Goal: Task Accomplishment & Management: Complete application form

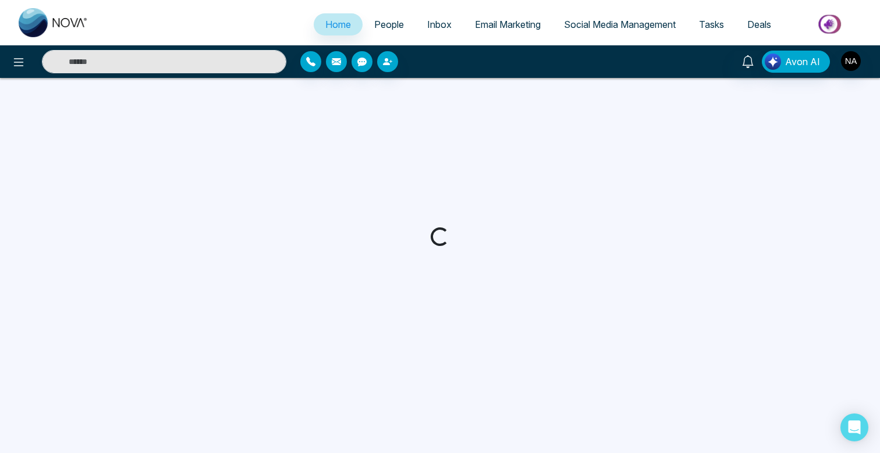
select select "*"
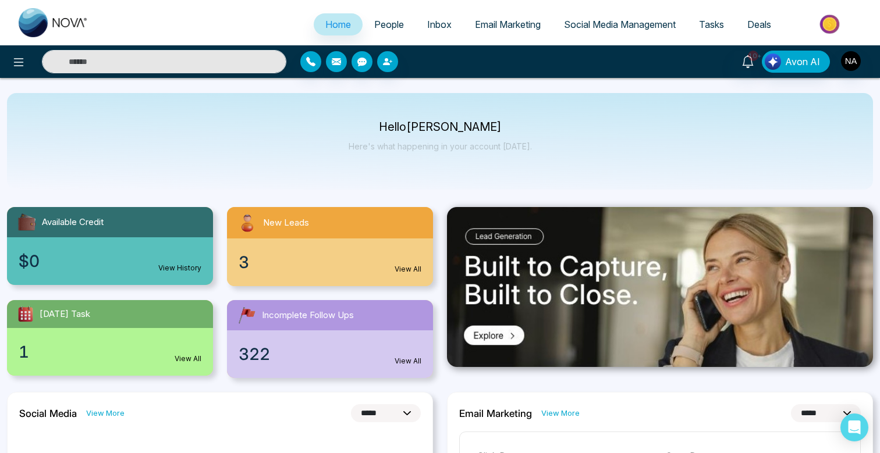
click at [391, 28] on span "People" at bounding box center [389, 25] width 30 height 12
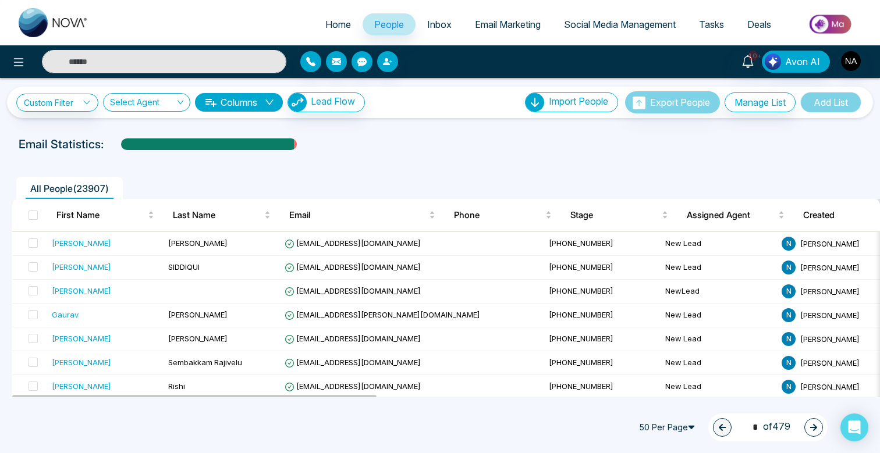
click at [168, 60] on input "text" at bounding box center [164, 61] width 244 height 23
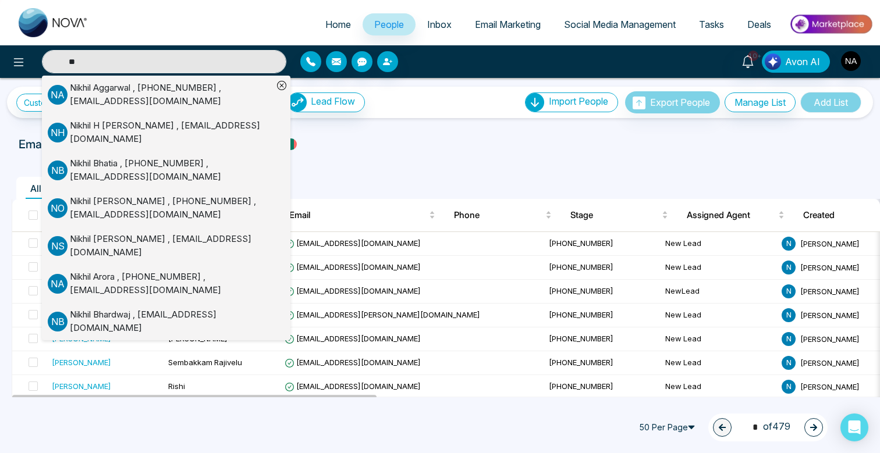
type input "*"
type input "******"
click at [119, 271] on div "Nikhil Arora , +19054424368 , info@aroranikhil.com" at bounding box center [171, 284] width 203 height 26
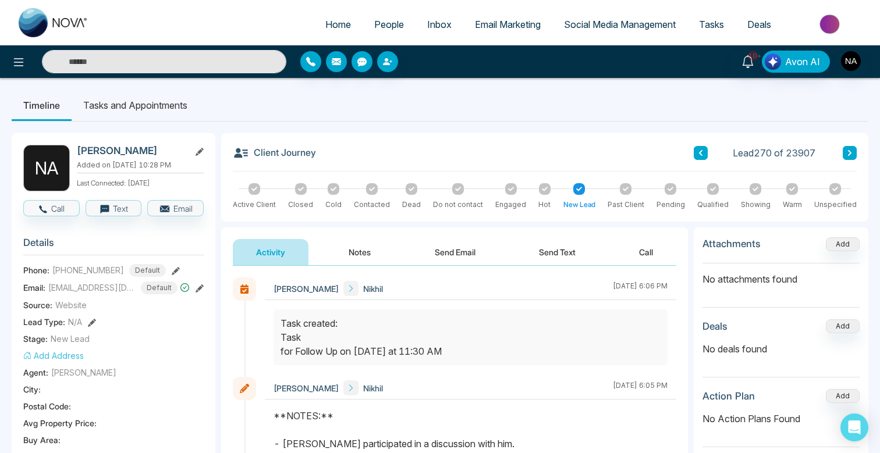
click at [130, 55] on input "text" at bounding box center [164, 61] width 244 height 23
type input "*"
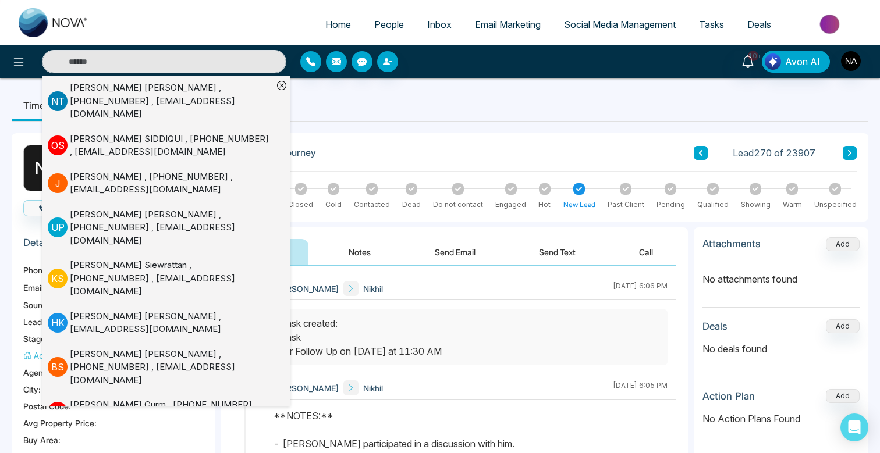
click at [381, 17] on link "People" at bounding box center [389, 24] width 53 height 22
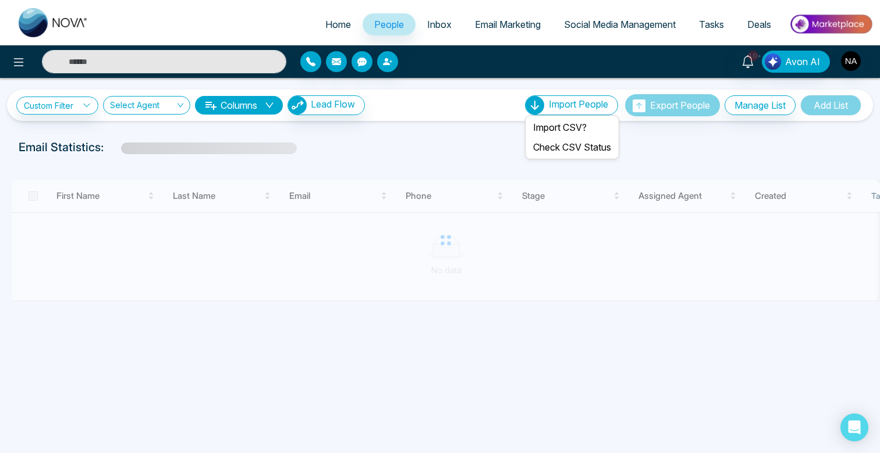
click at [566, 106] on span "Import People" at bounding box center [578, 104] width 59 height 12
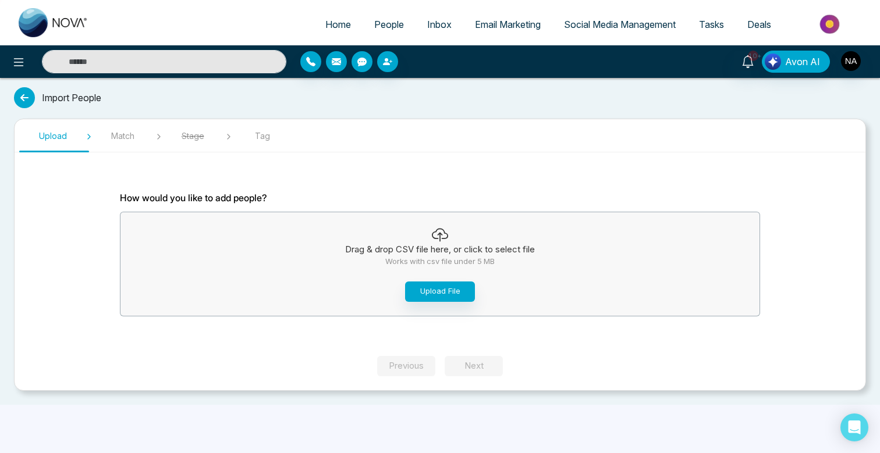
click at [424, 281] on div "Drag & drop CSV file here, or click to select file Works with csv file under 5 …" at bounding box center [439, 264] width 639 height 98
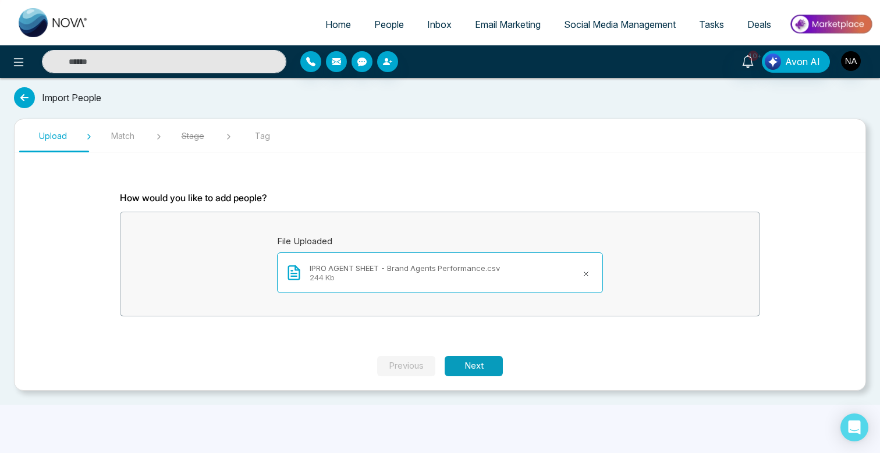
click at [481, 358] on button "Next" at bounding box center [474, 366] width 58 height 20
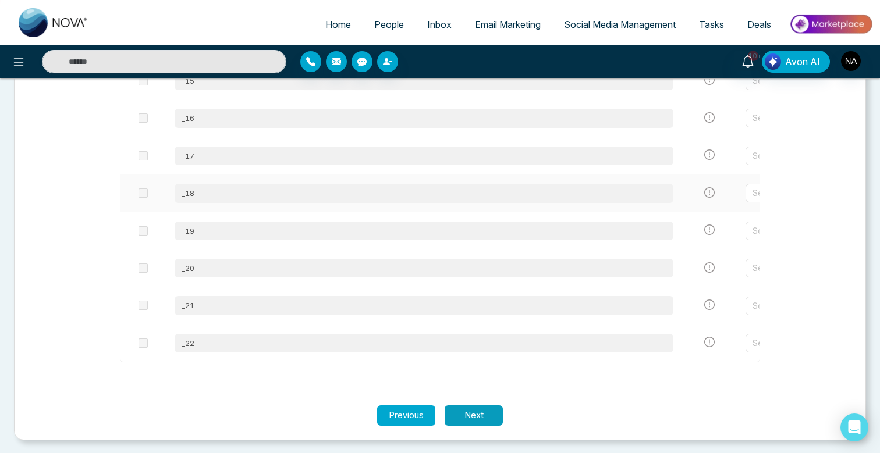
scroll to position [819, 0]
click at [486, 410] on button "Next" at bounding box center [474, 416] width 58 height 20
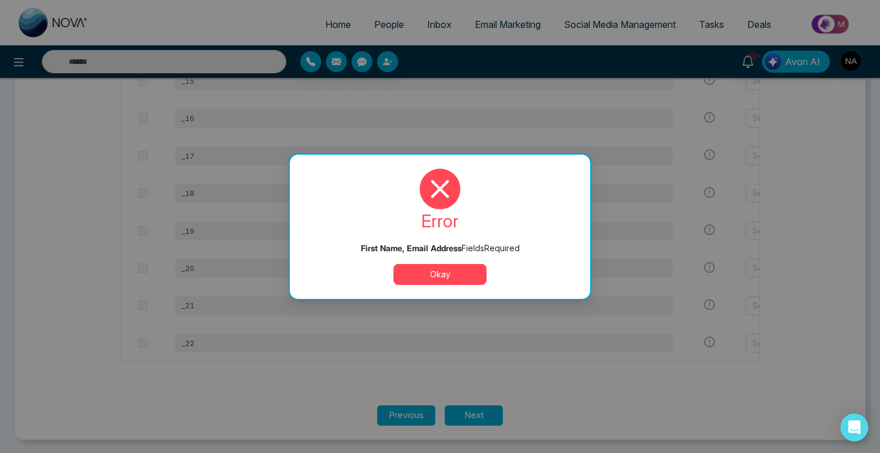
click at [473, 281] on button "Okay" at bounding box center [439, 274] width 93 height 21
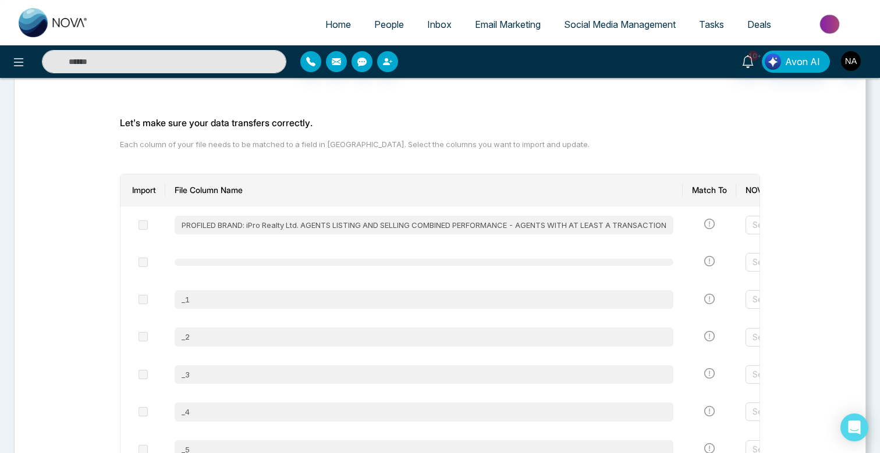
scroll to position [0, 0]
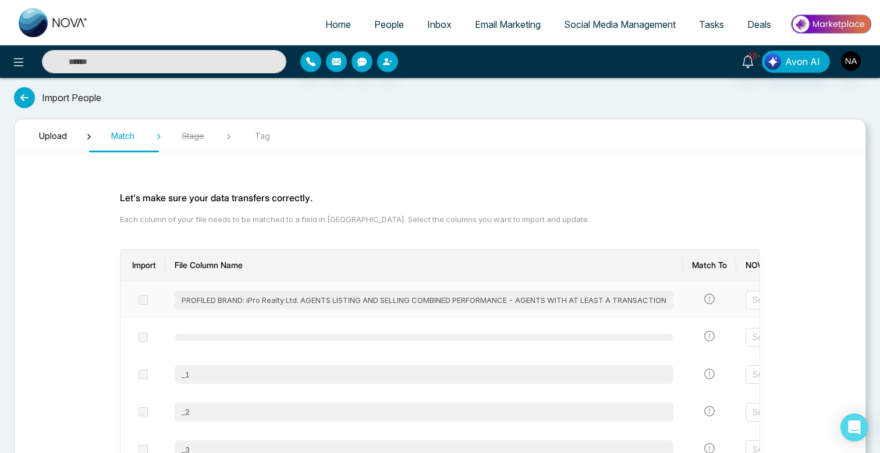
click at [715, 299] on icon "exclamation-circle" at bounding box center [709, 299] width 10 height 10
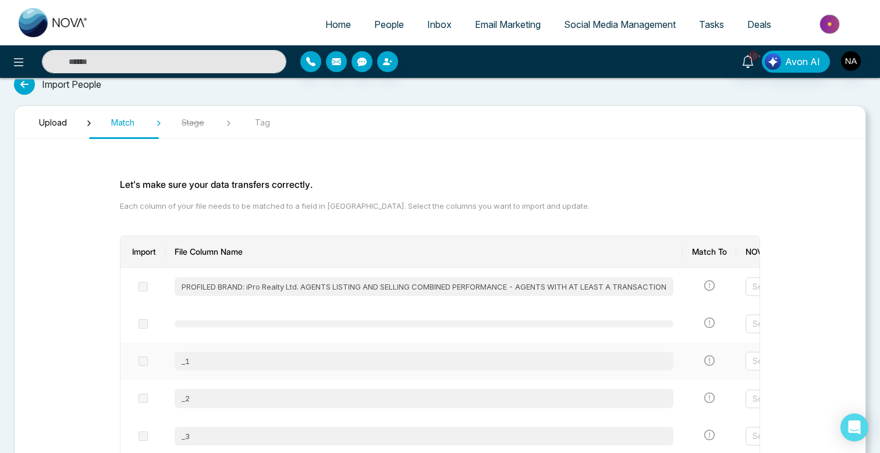
click at [464, 344] on td "_1" at bounding box center [423, 361] width 517 height 37
click at [464, 357] on div "_1" at bounding box center [424, 361] width 499 height 19
click at [140, 363] on span at bounding box center [143, 361] width 9 height 9
click at [212, 281] on div "PROFILED BRAND: iPro Realty Ltd. AGENTS LISTING AND SELLING COMBINED PERFORMANC…" at bounding box center [424, 287] width 499 height 19
click at [53, 125] on span "Upload" at bounding box center [53, 122] width 58 height 12
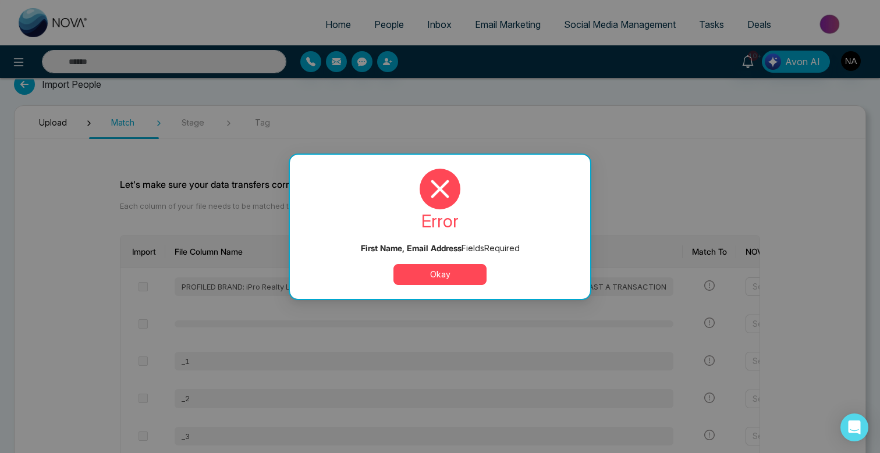
click at [470, 260] on div "error First Name, Email Address Field s Required Okay" at bounding box center [440, 227] width 272 height 116
click at [470, 275] on button "Okay" at bounding box center [439, 274] width 93 height 21
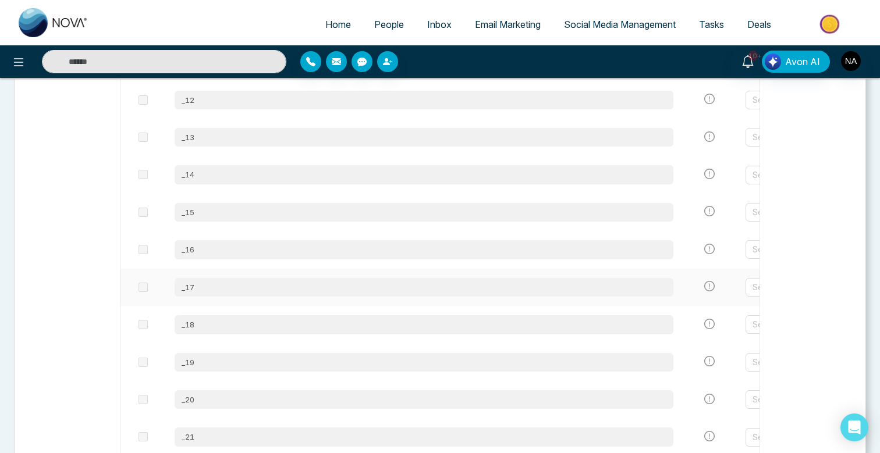
scroll to position [819, 0]
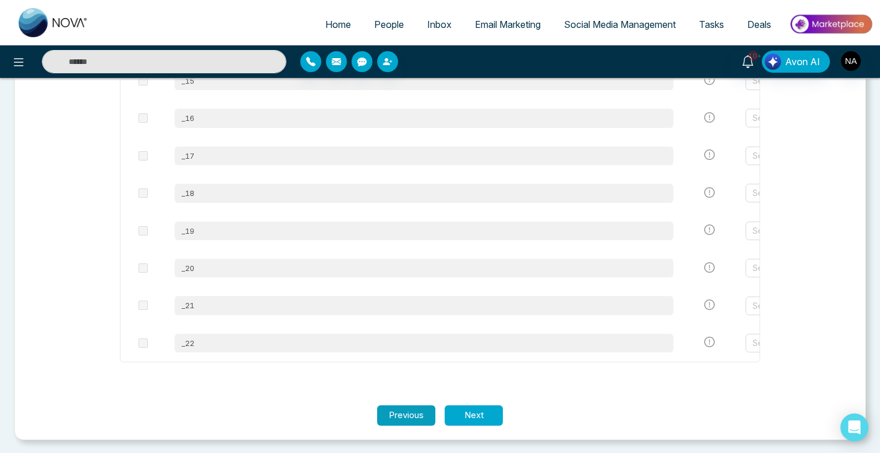
click at [418, 417] on button "Previous" at bounding box center [406, 416] width 58 height 20
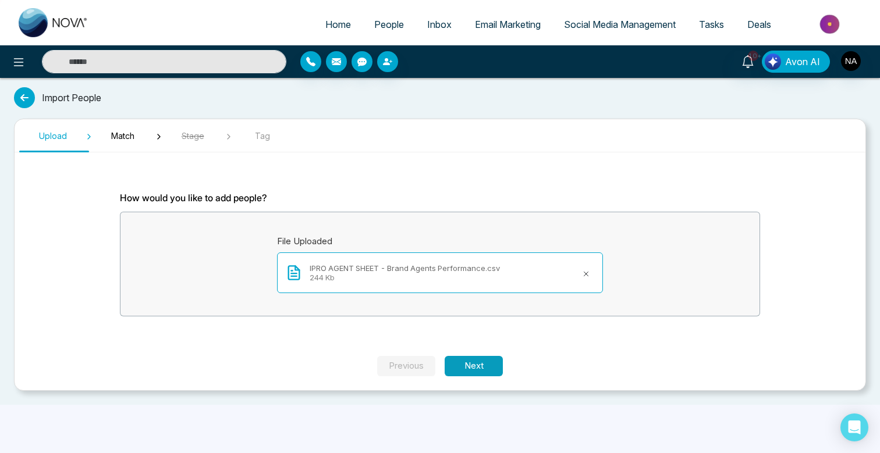
click at [480, 357] on button "Next" at bounding box center [474, 366] width 58 height 20
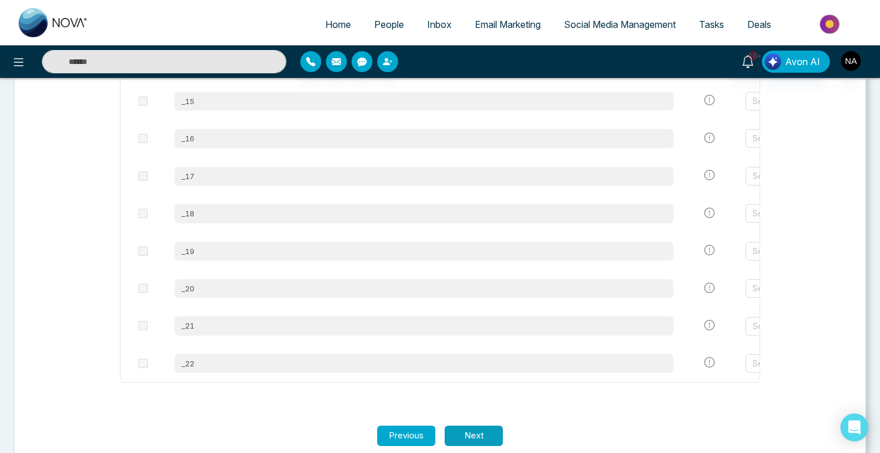
scroll to position [819, 0]
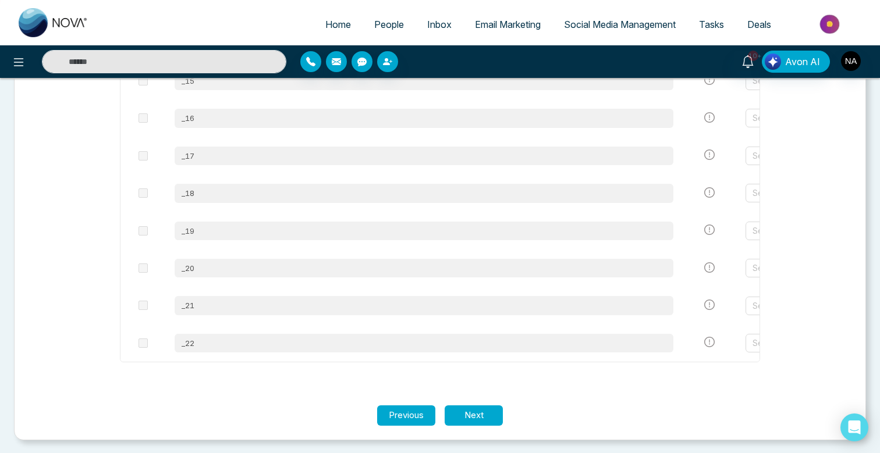
click at [376, 15] on link "People" at bounding box center [389, 24] width 53 height 22
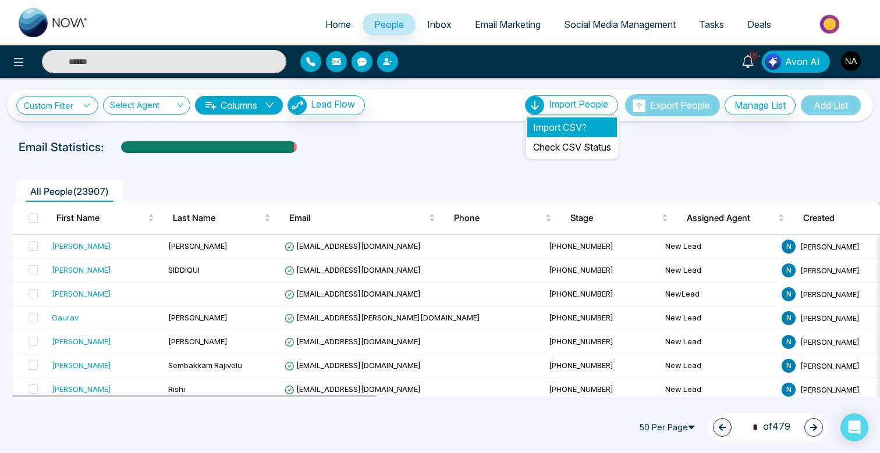
click at [553, 129] on li "Import CSV?" at bounding box center [572, 128] width 90 height 20
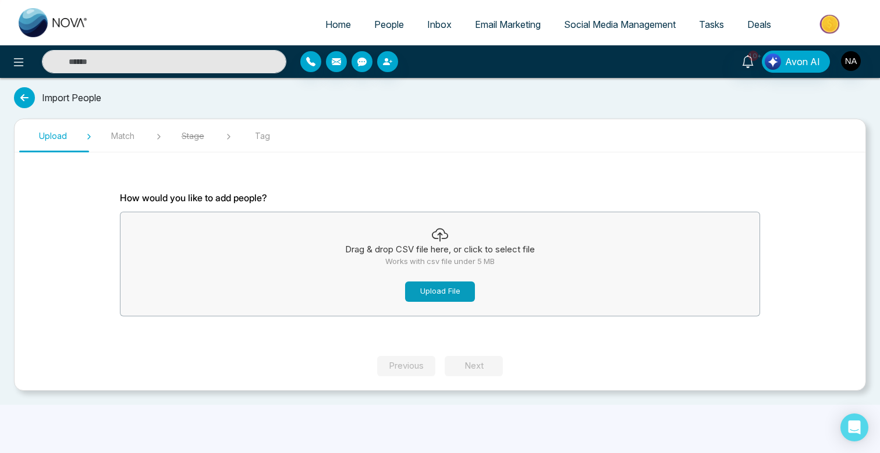
click at [418, 288] on button "Upload File" at bounding box center [440, 292] width 70 height 20
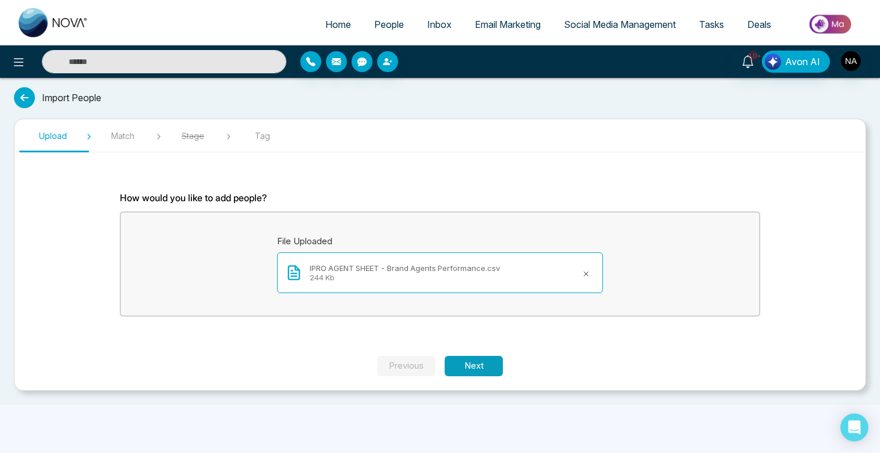
click at [473, 363] on button "Next" at bounding box center [474, 366] width 58 height 20
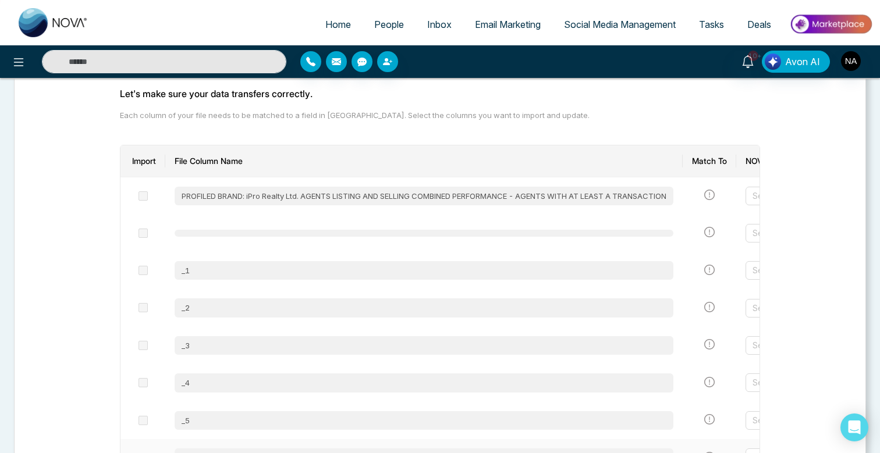
scroll to position [103, 0]
click at [647, 272] on div "_1" at bounding box center [424, 271] width 499 height 19
click at [715, 272] on icon "exclamation-circle" at bounding box center [709, 271] width 10 height 10
click at [390, 19] on span "People" at bounding box center [389, 25] width 30 height 12
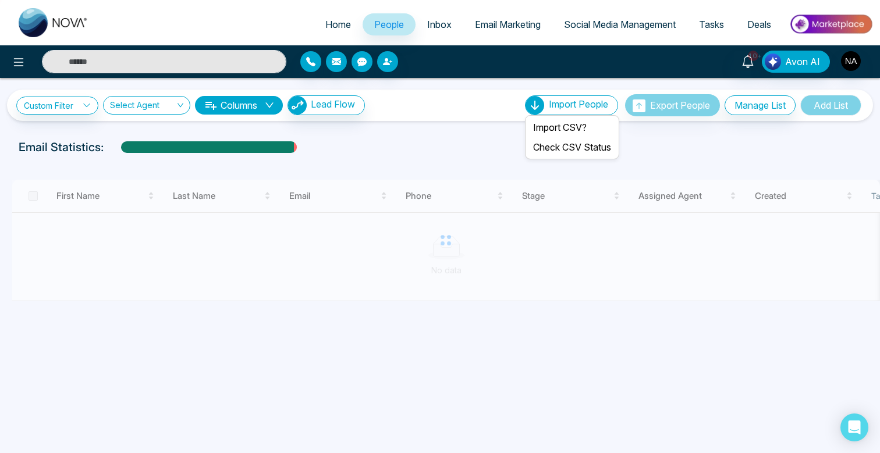
click at [544, 98] on div "Import People" at bounding box center [571, 105] width 93 height 20
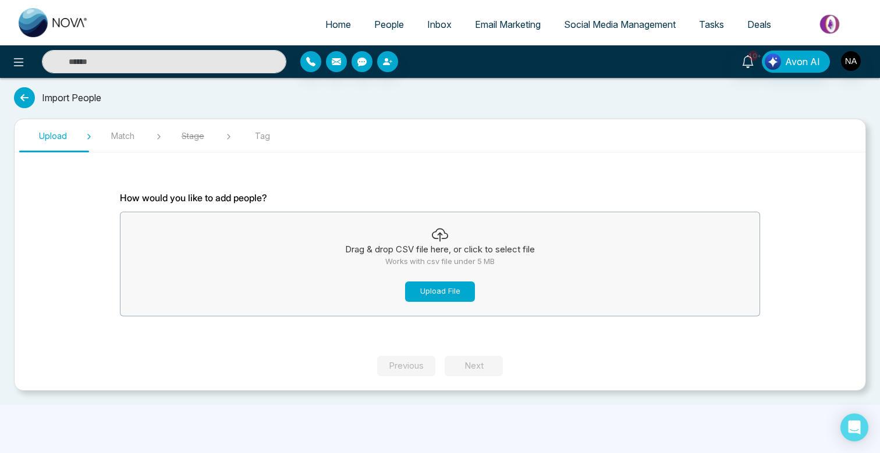
click at [424, 287] on button "Upload File" at bounding box center [440, 292] width 70 height 20
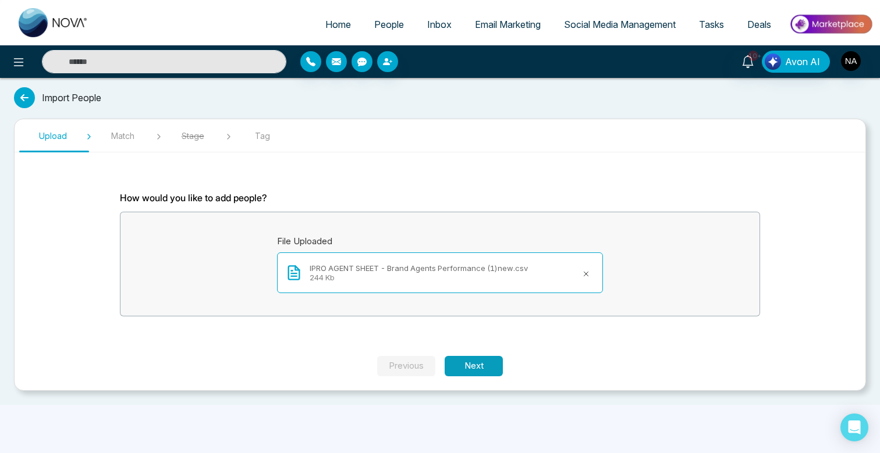
click at [485, 361] on button "Next" at bounding box center [474, 366] width 58 height 20
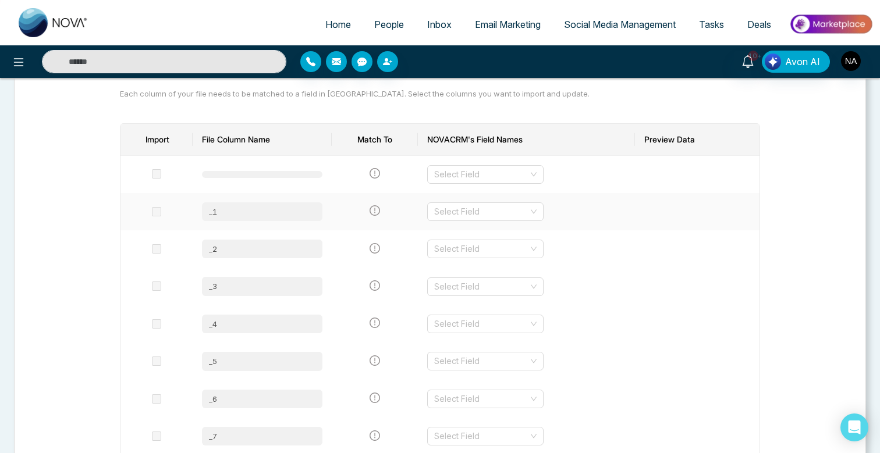
scroll to position [132, 0]
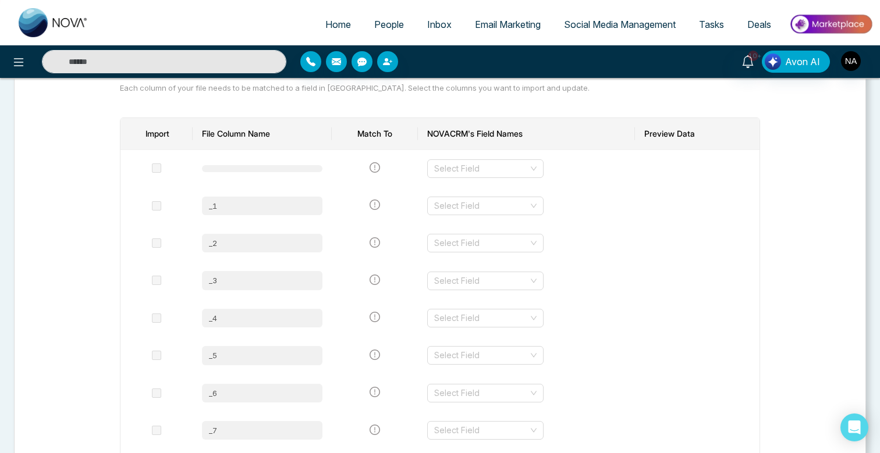
click at [374, 26] on span "People" at bounding box center [389, 25] width 30 height 12
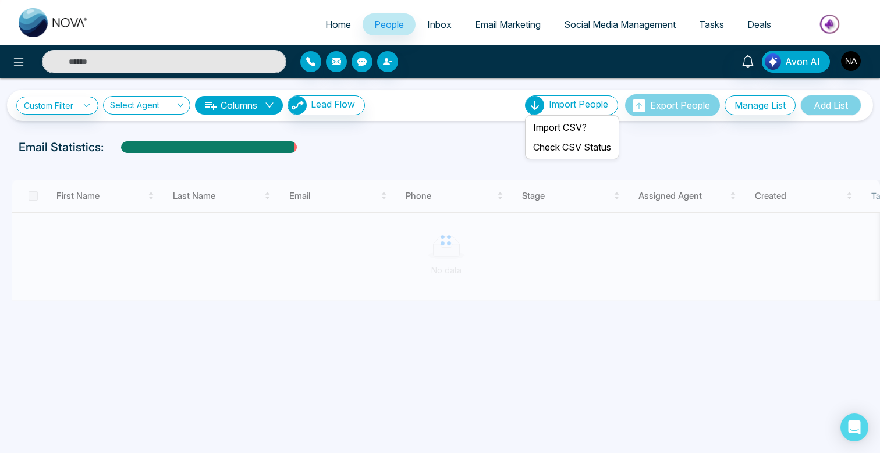
click at [569, 112] on div "Import People" at bounding box center [571, 105] width 93 height 20
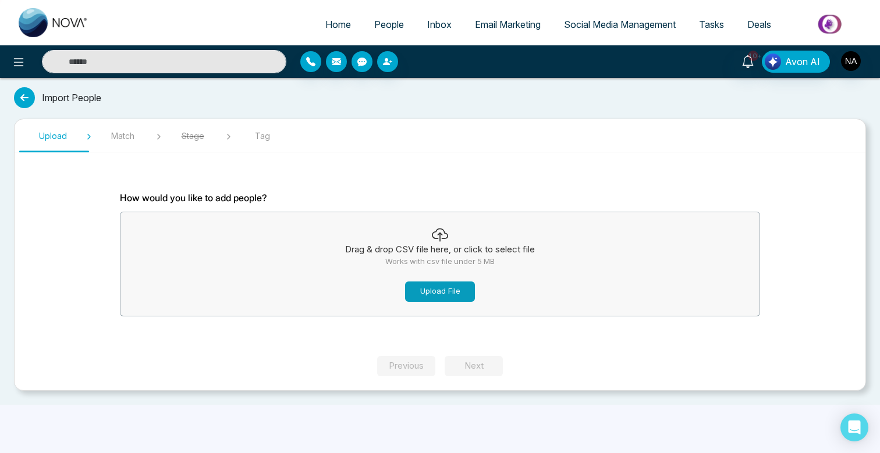
click at [446, 291] on button "Upload File" at bounding box center [440, 292] width 70 height 20
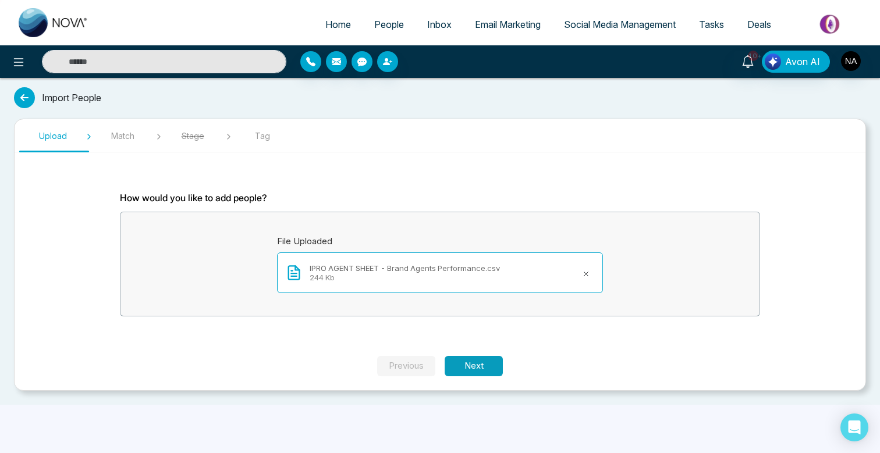
click at [474, 371] on button "Next" at bounding box center [474, 366] width 58 height 20
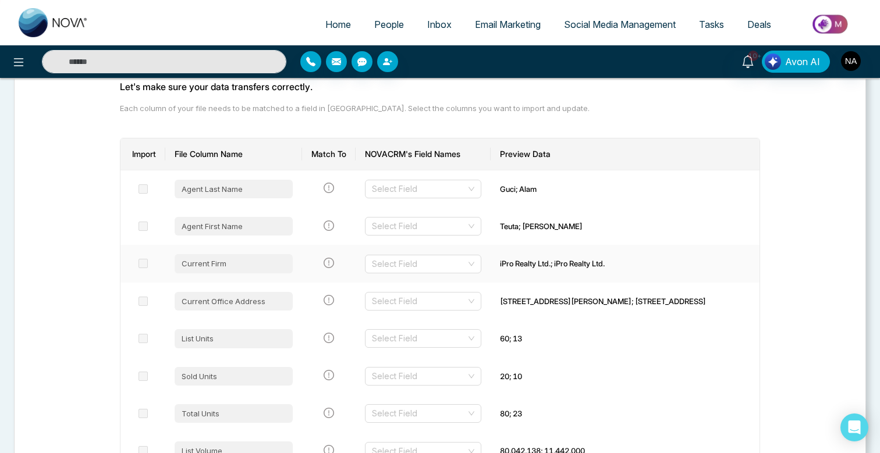
scroll to position [110, 0]
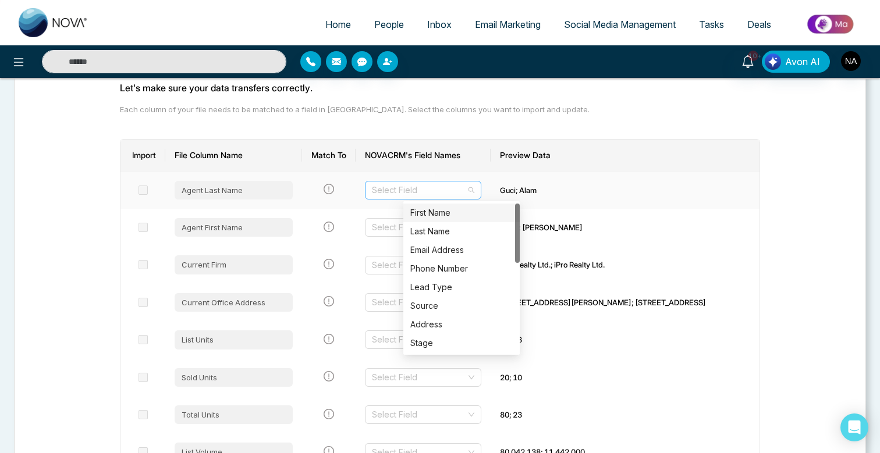
click at [481, 189] on div "Select Field" at bounding box center [423, 190] width 116 height 19
click at [490, 235] on div "Last Name" at bounding box center [461, 231] width 102 height 13
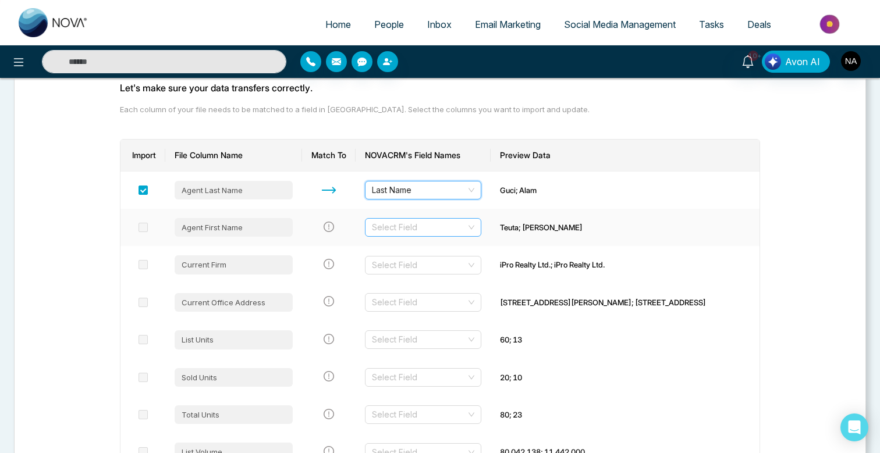
click at [466, 227] on input "search" at bounding box center [419, 227] width 94 height 17
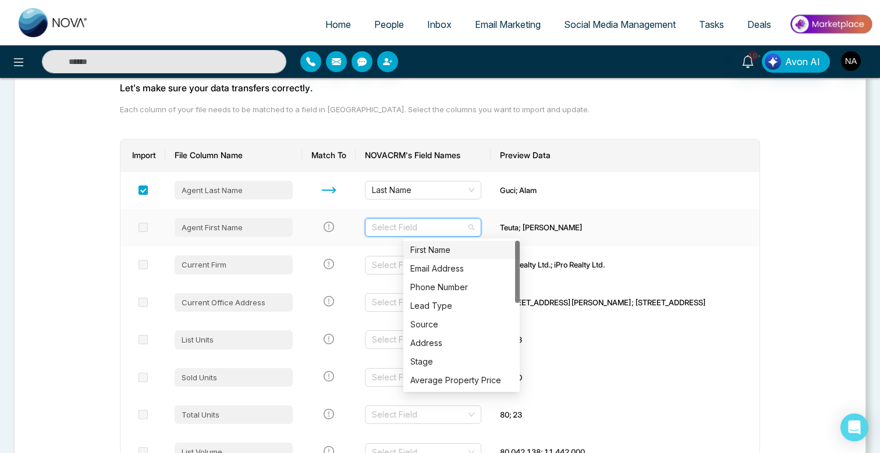
click at [489, 246] on div "First Name" at bounding box center [461, 250] width 102 height 13
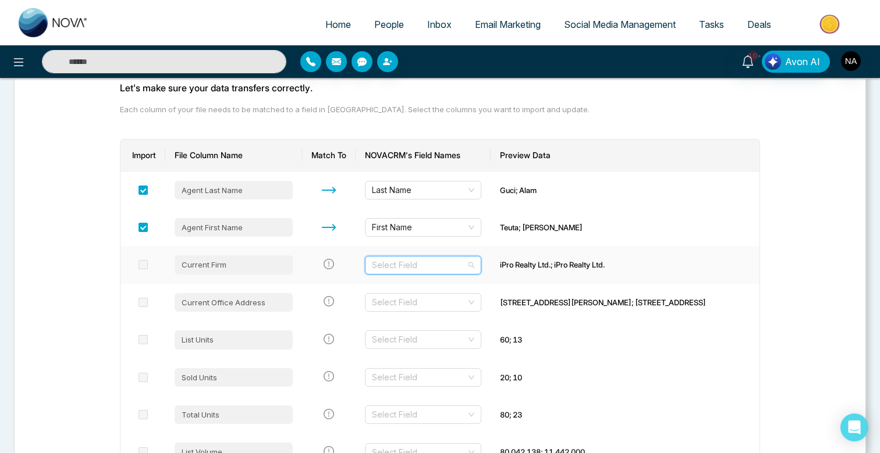
click at [466, 268] on input "search" at bounding box center [419, 265] width 94 height 17
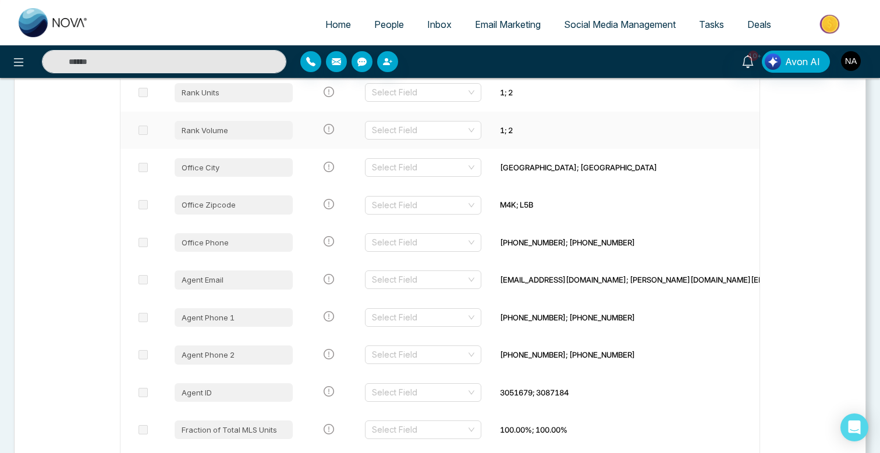
scroll to position [621, 0]
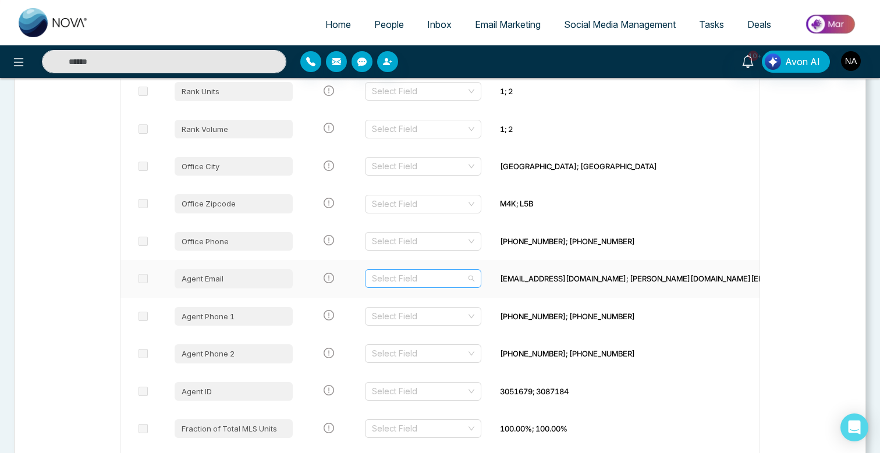
click at [481, 282] on div "Select Field" at bounding box center [423, 278] width 116 height 19
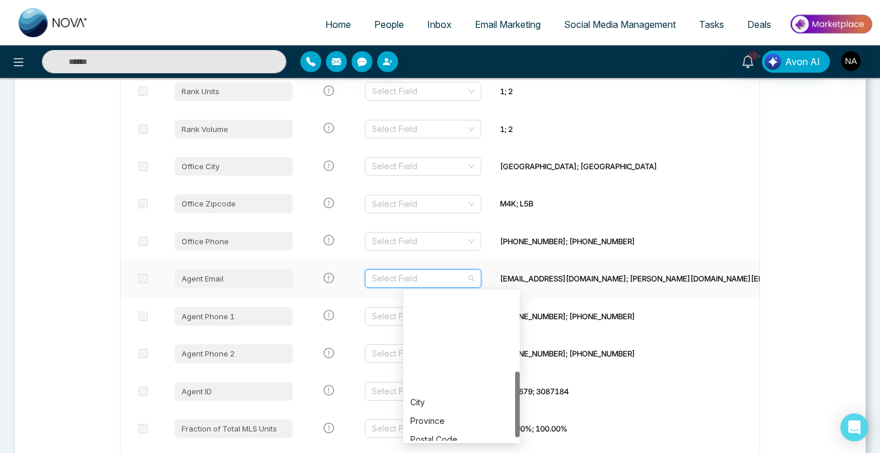
scroll to position [0, 0]
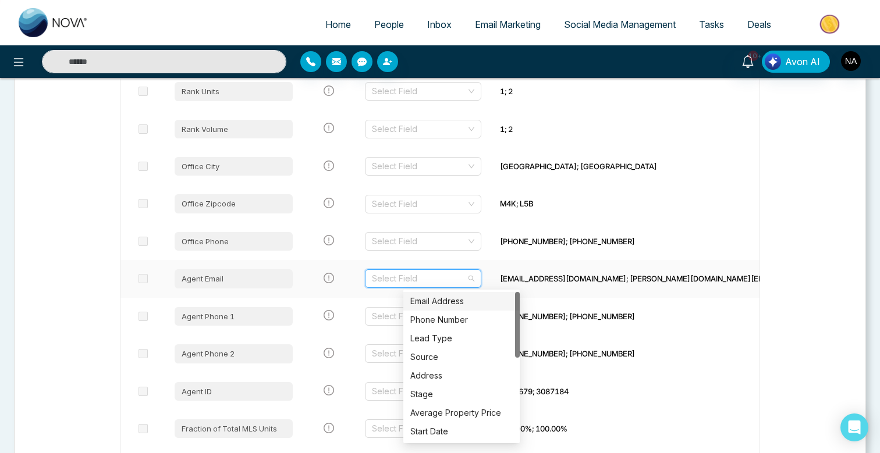
click at [474, 304] on div "Email Address" at bounding box center [461, 301] width 102 height 13
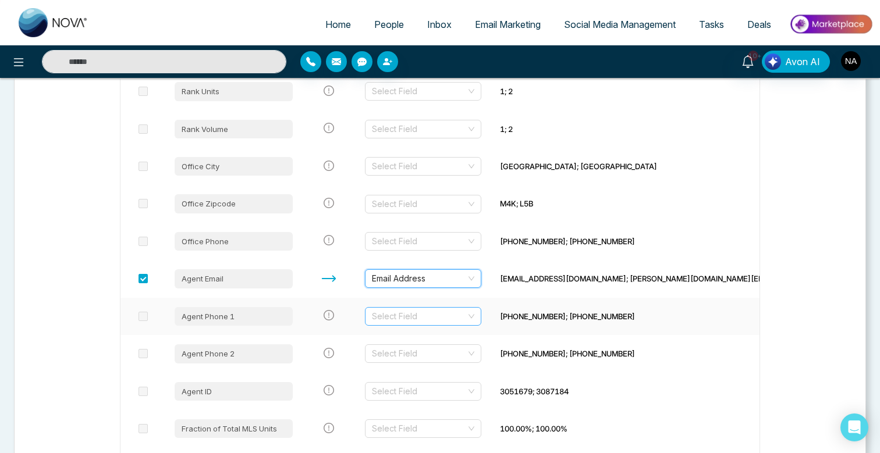
click at [481, 314] on div "Select Field" at bounding box center [423, 316] width 116 height 19
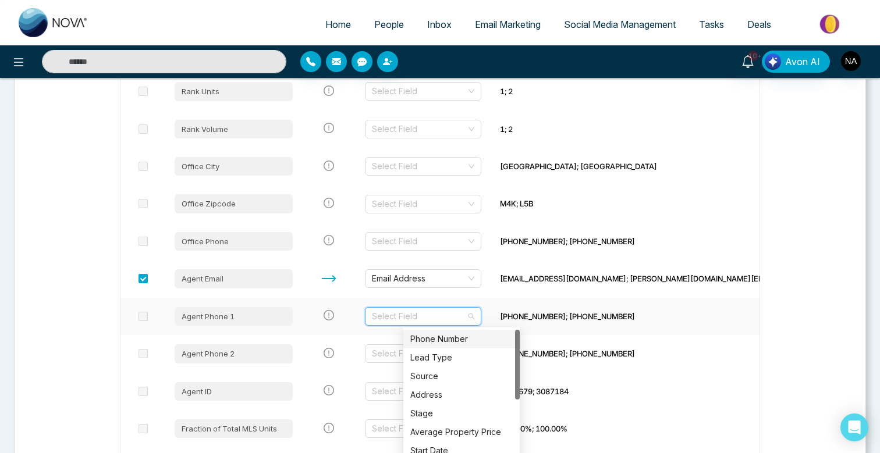
click at [478, 337] on div "Phone Number" at bounding box center [461, 339] width 102 height 13
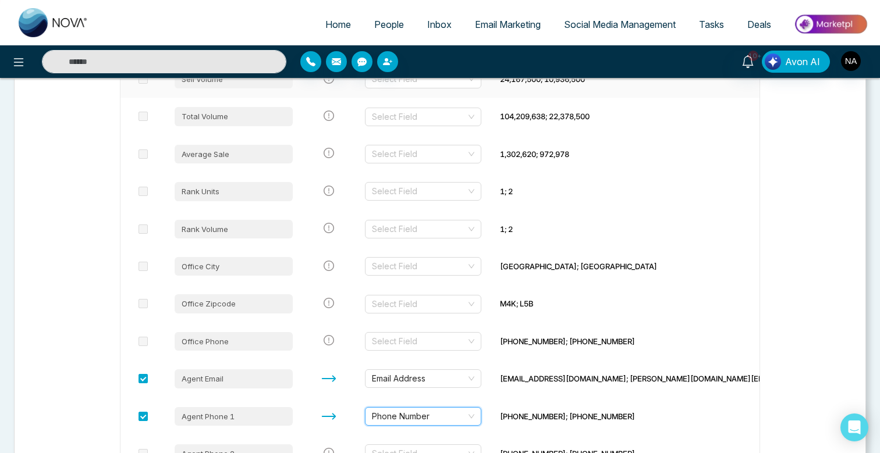
scroll to position [819, 0]
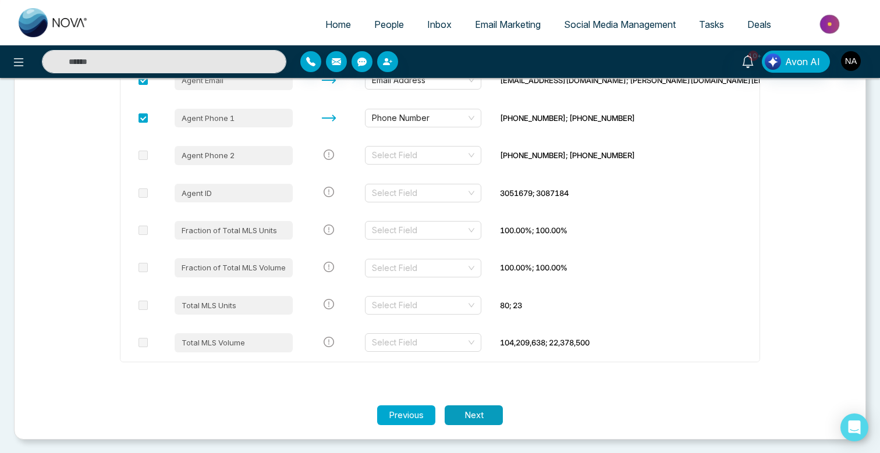
click at [487, 421] on button "Next" at bounding box center [474, 416] width 58 height 20
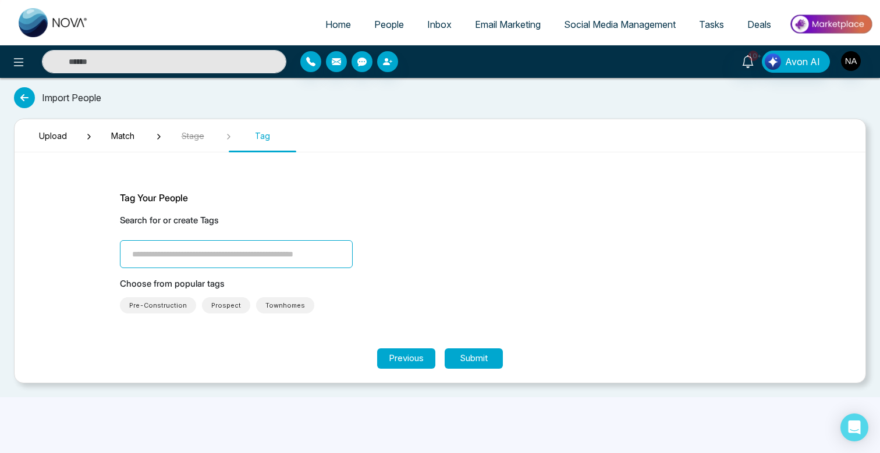
click at [272, 257] on input "search" at bounding box center [236, 254] width 233 height 28
type input "**********"
click at [183, 255] on input "**********" at bounding box center [236, 254] width 233 height 28
click at [320, 290] on p "Choose from popular tags" at bounding box center [440, 284] width 640 height 13
click at [469, 356] on button "Submit" at bounding box center [474, 359] width 58 height 20
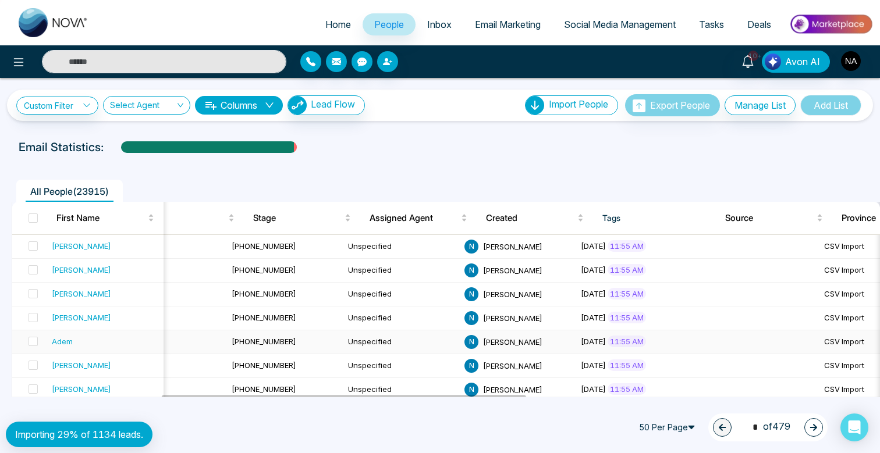
scroll to position [0, 299]
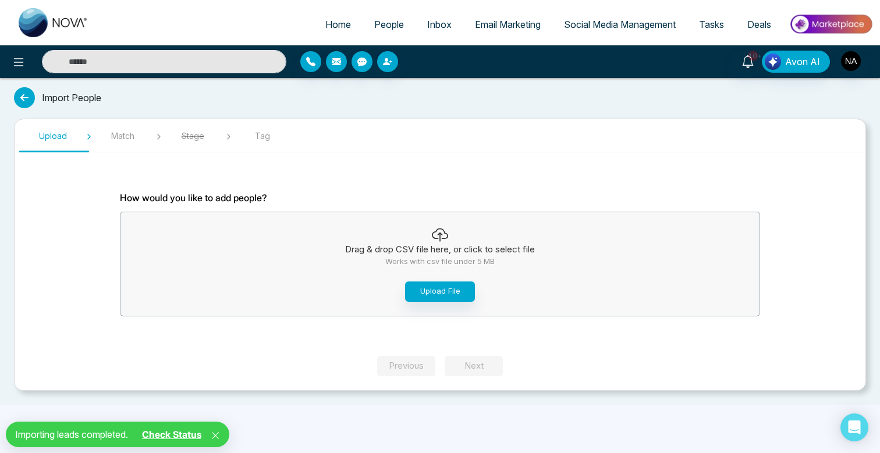
click at [378, 29] on span "People" at bounding box center [389, 25] width 30 height 12
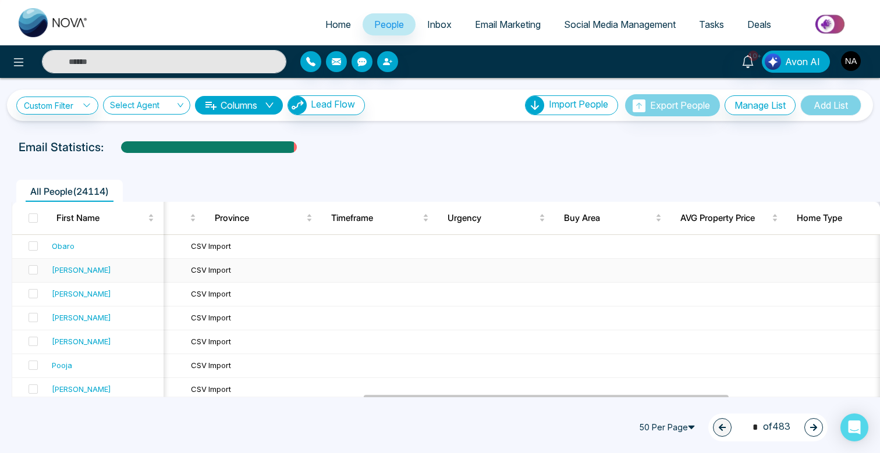
scroll to position [0, 556]
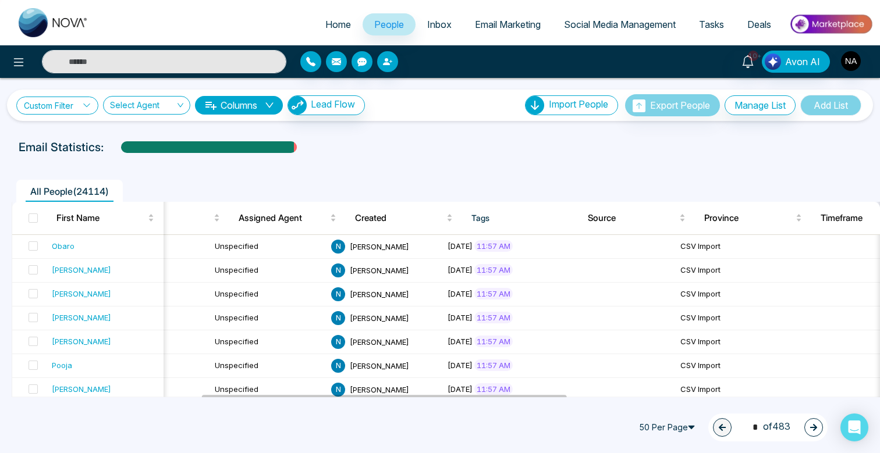
click at [62, 104] on link "Custom Filter" at bounding box center [57, 106] width 82 height 18
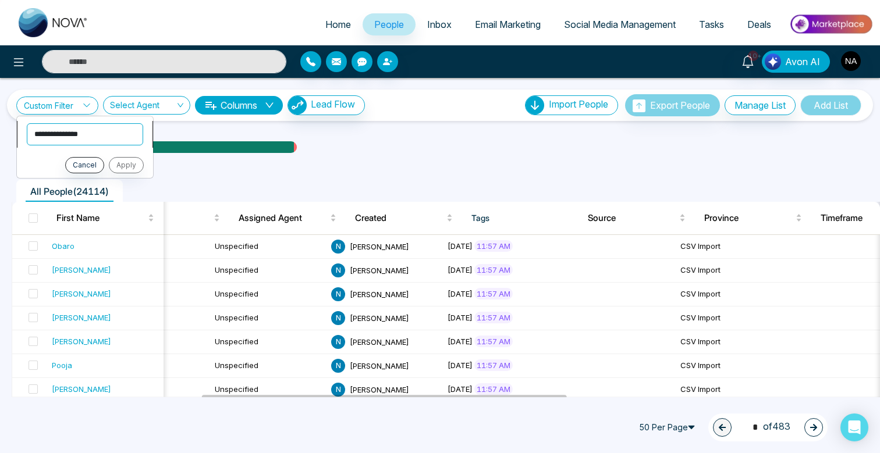
click at [69, 133] on select "**********" at bounding box center [85, 134] width 116 height 22
select select "****"
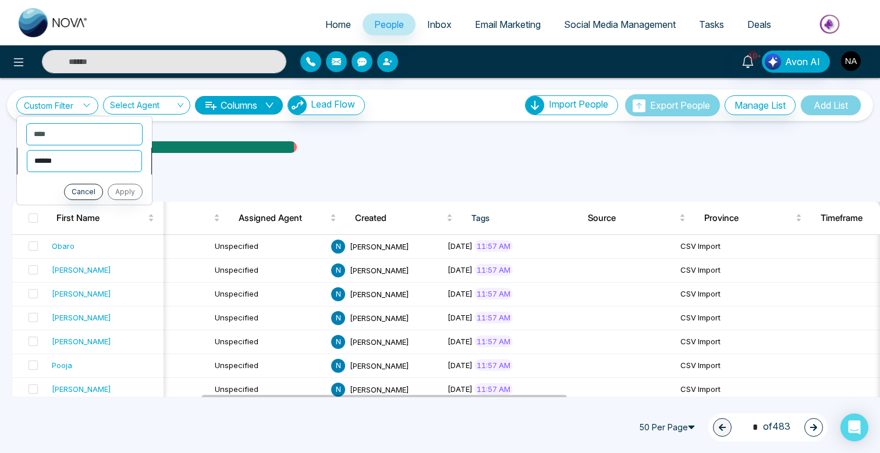
click at [83, 158] on select "**********" at bounding box center [84, 161] width 115 height 22
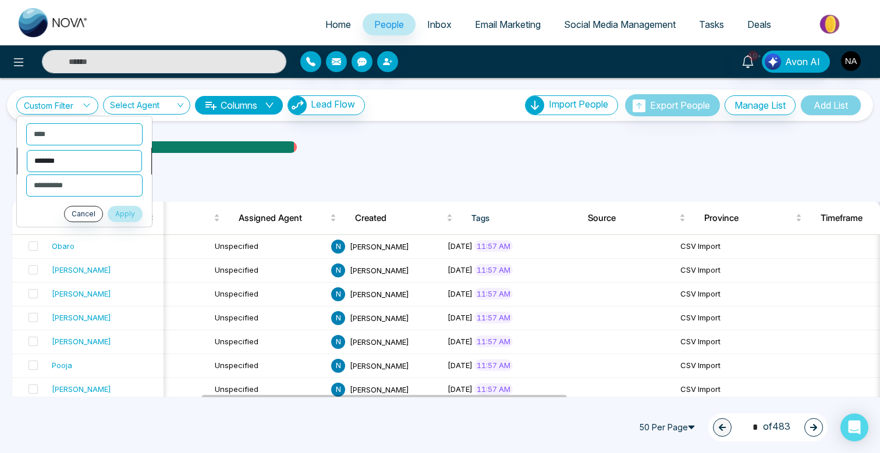
click at [84, 161] on select "**********" at bounding box center [84, 161] width 115 height 22
select select "*******"
click at [73, 189] on select "**********" at bounding box center [84, 186] width 116 height 22
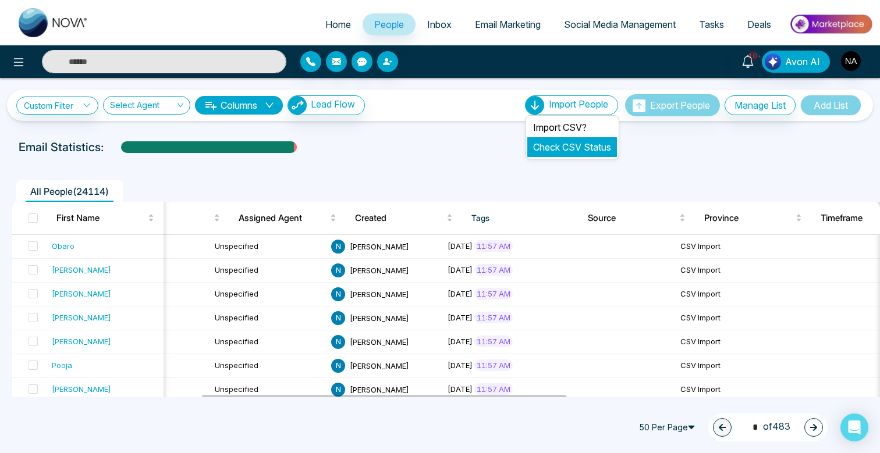
click at [579, 145] on link "Check CSV Status" at bounding box center [572, 147] width 78 height 12
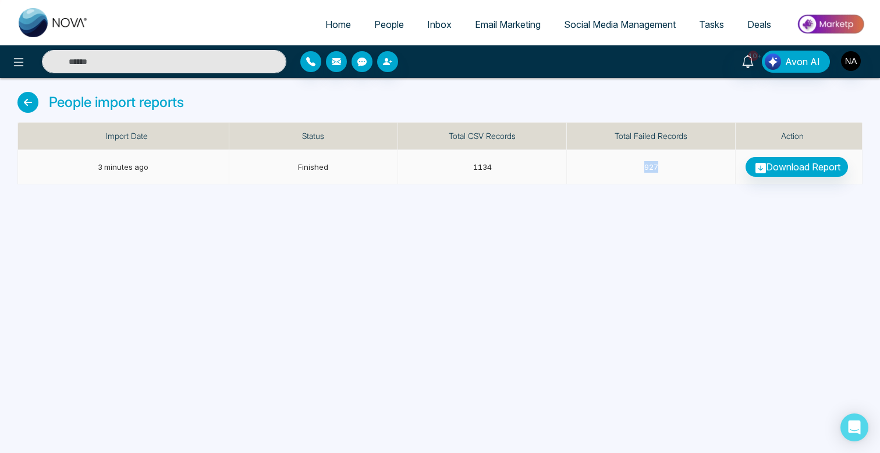
drag, startPoint x: 672, startPoint y: 165, endPoint x: 631, endPoint y: 165, distance: 40.7
click at [631, 165] on td "927" at bounding box center [651, 167] width 169 height 34
click at [785, 169] on link "Download Report" at bounding box center [797, 167] width 102 height 20
click at [848, 56] on img "button" at bounding box center [851, 61] width 20 height 20
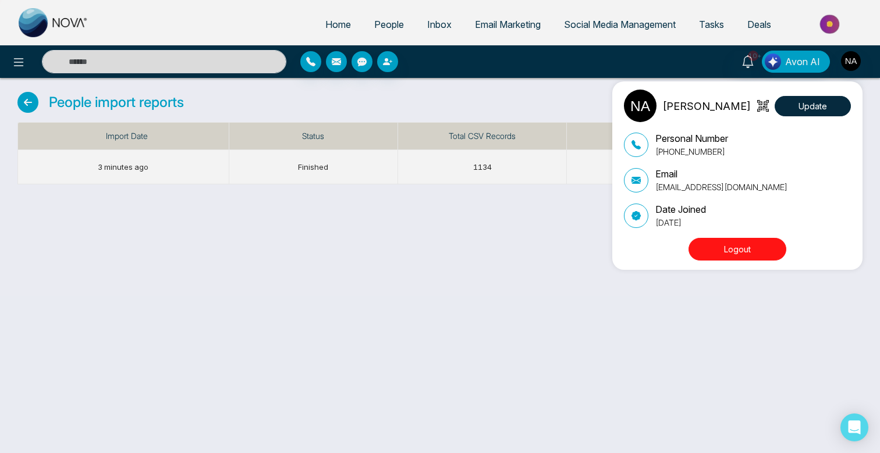
click at [732, 254] on button "Logout" at bounding box center [738, 249] width 98 height 23
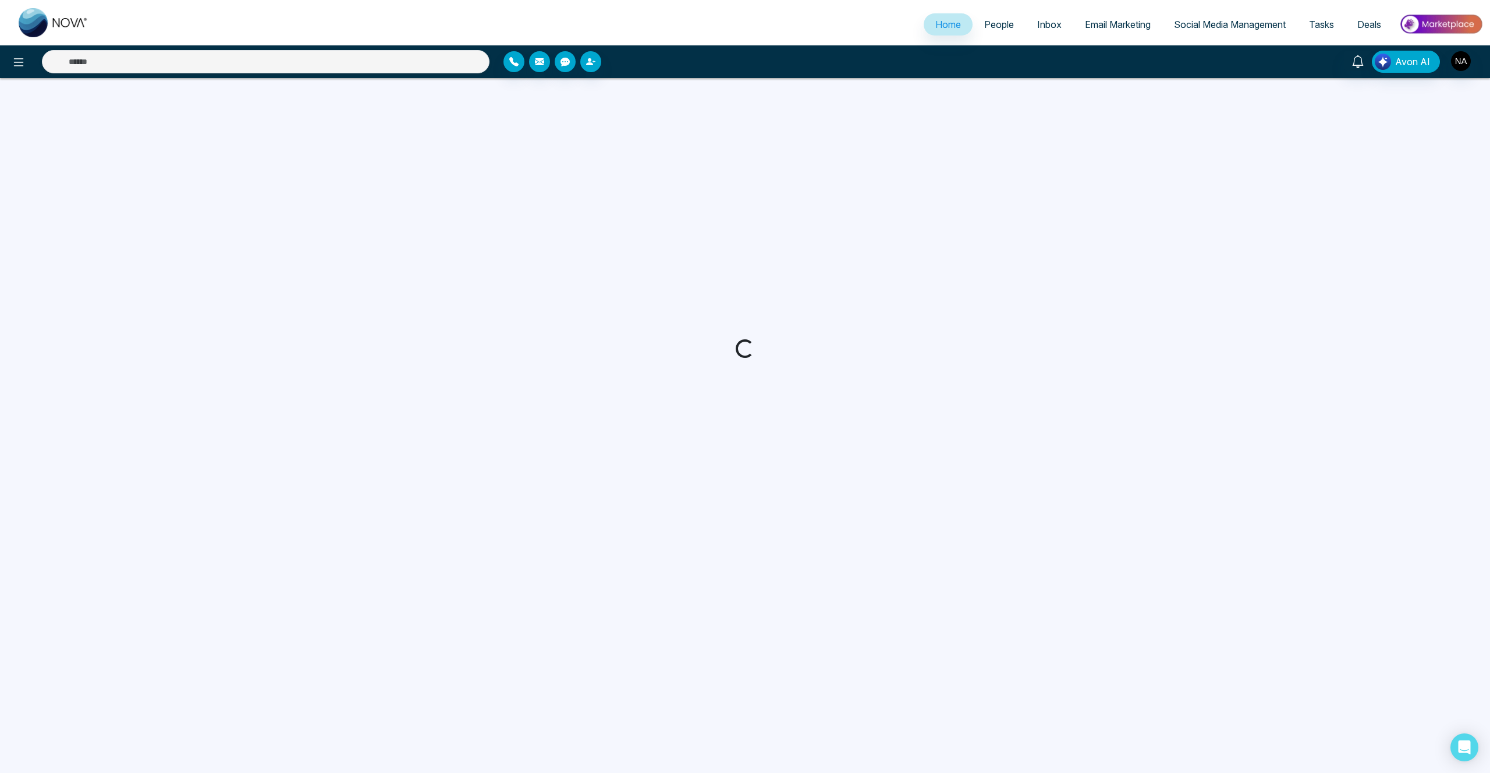
select select "*"
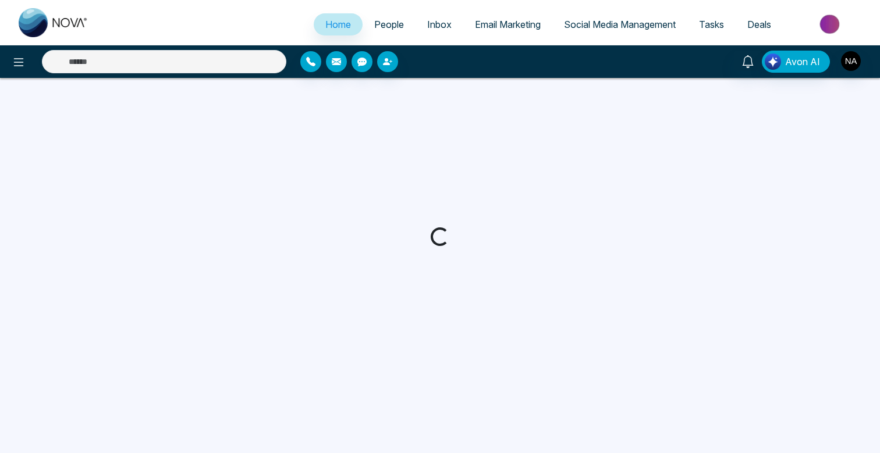
select select "*"
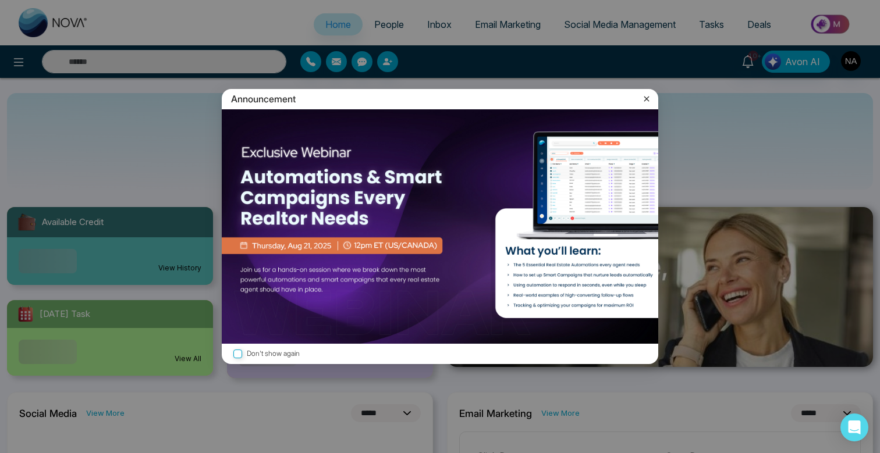
click at [647, 100] on icon at bounding box center [647, 99] width 12 height 12
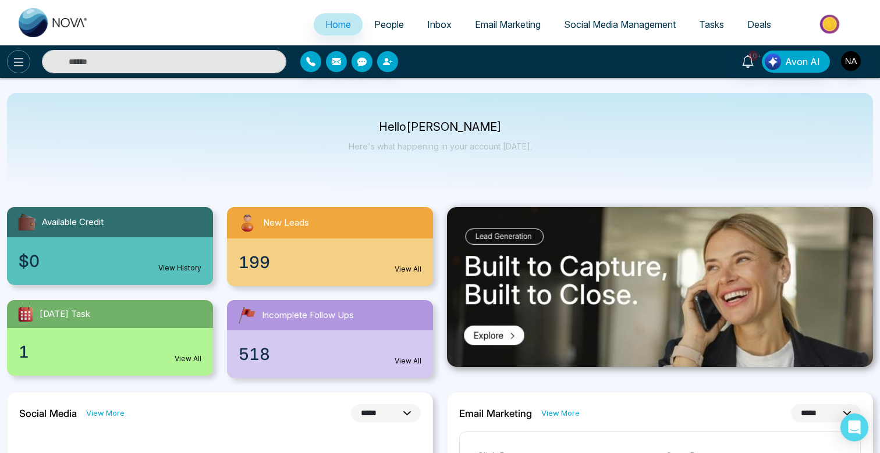
click at [15, 61] on icon at bounding box center [19, 62] width 14 height 14
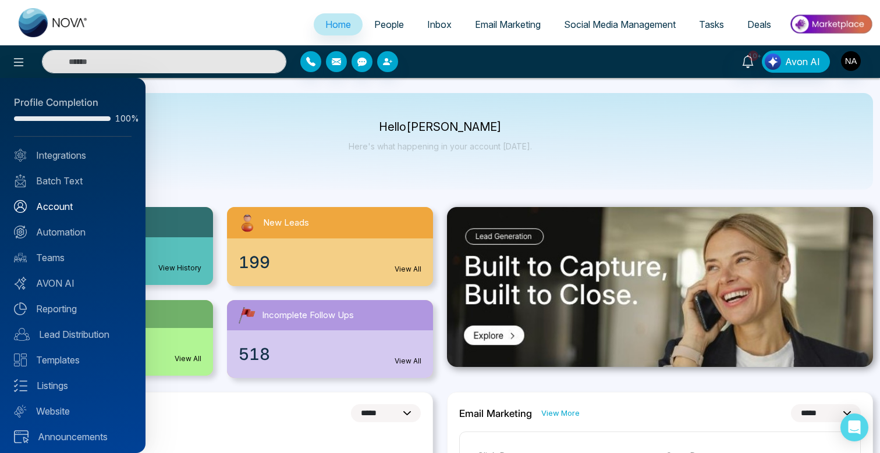
click at [62, 208] on link "Account" at bounding box center [73, 207] width 118 height 14
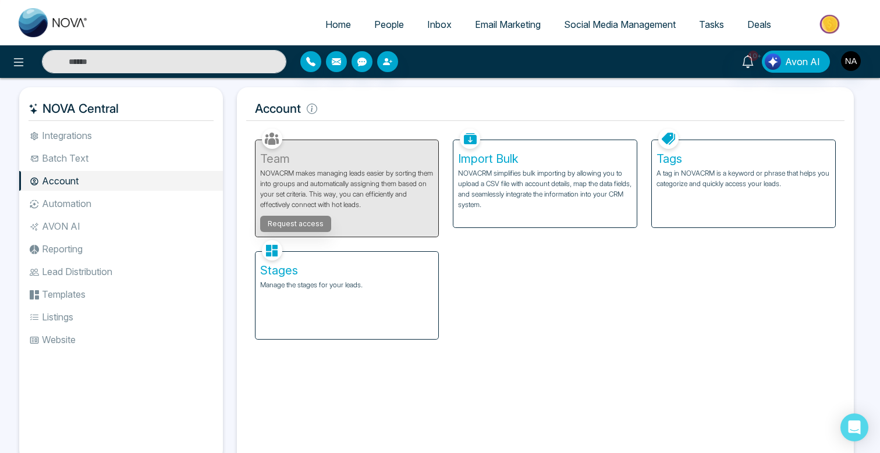
click at [105, 167] on li "Batch Text" at bounding box center [121, 158] width 204 height 20
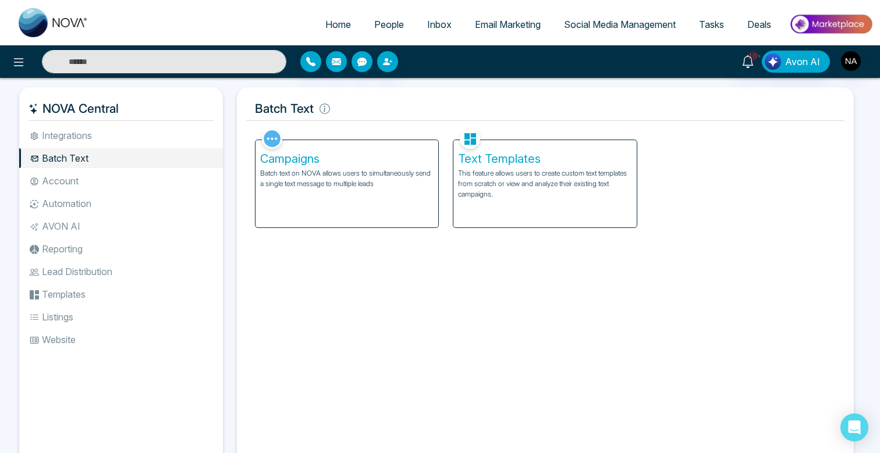
click at [296, 180] on p "Batch text on NOVA allows users to simultaneously send a single text message to…" at bounding box center [347, 178] width 174 height 21
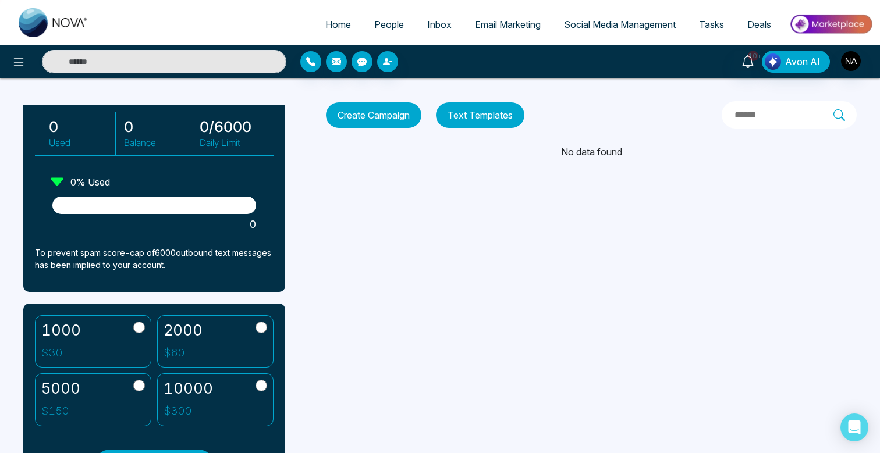
scroll to position [86, 0]
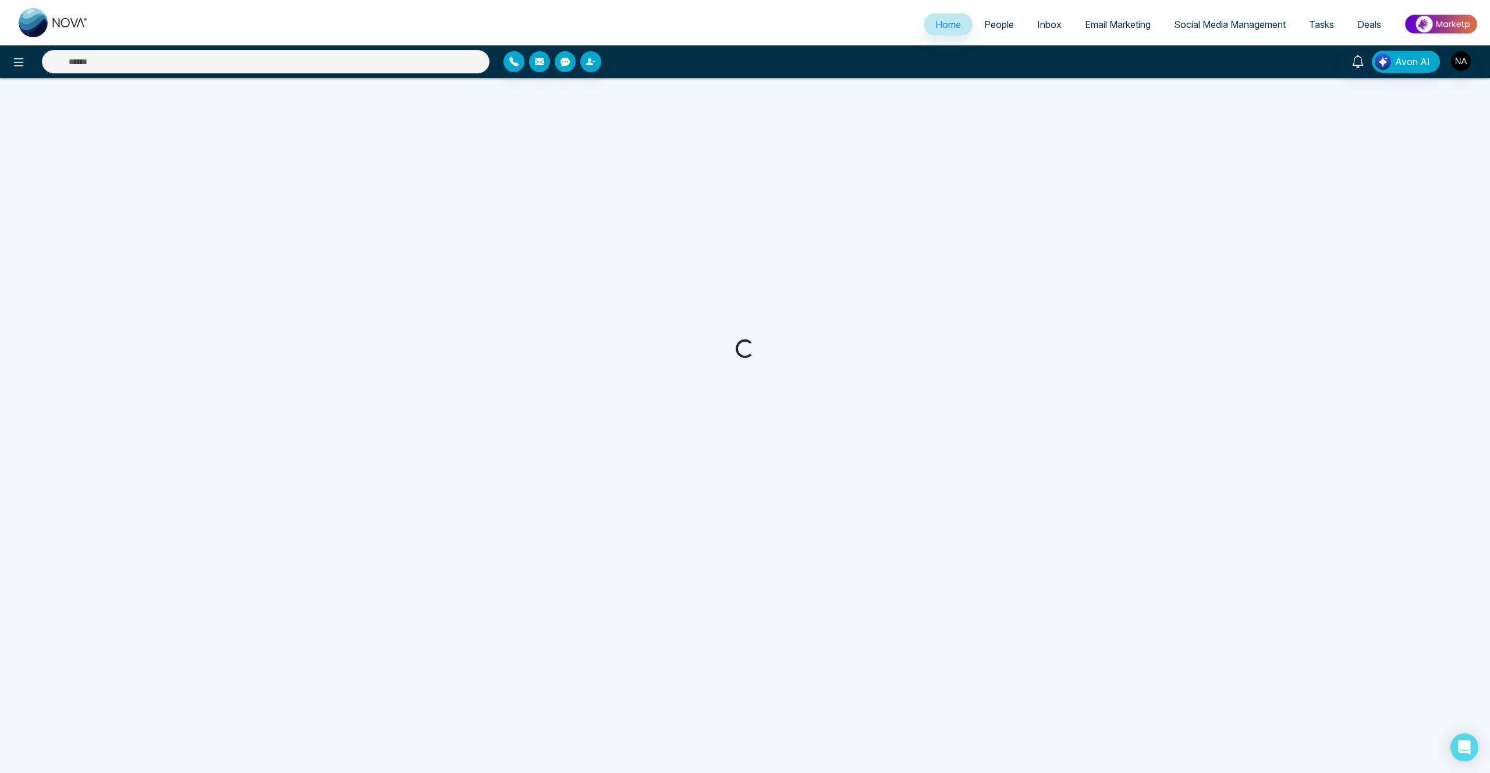
select select "*"
